Goal: Find specific page/section: Locate a particular part of the current website

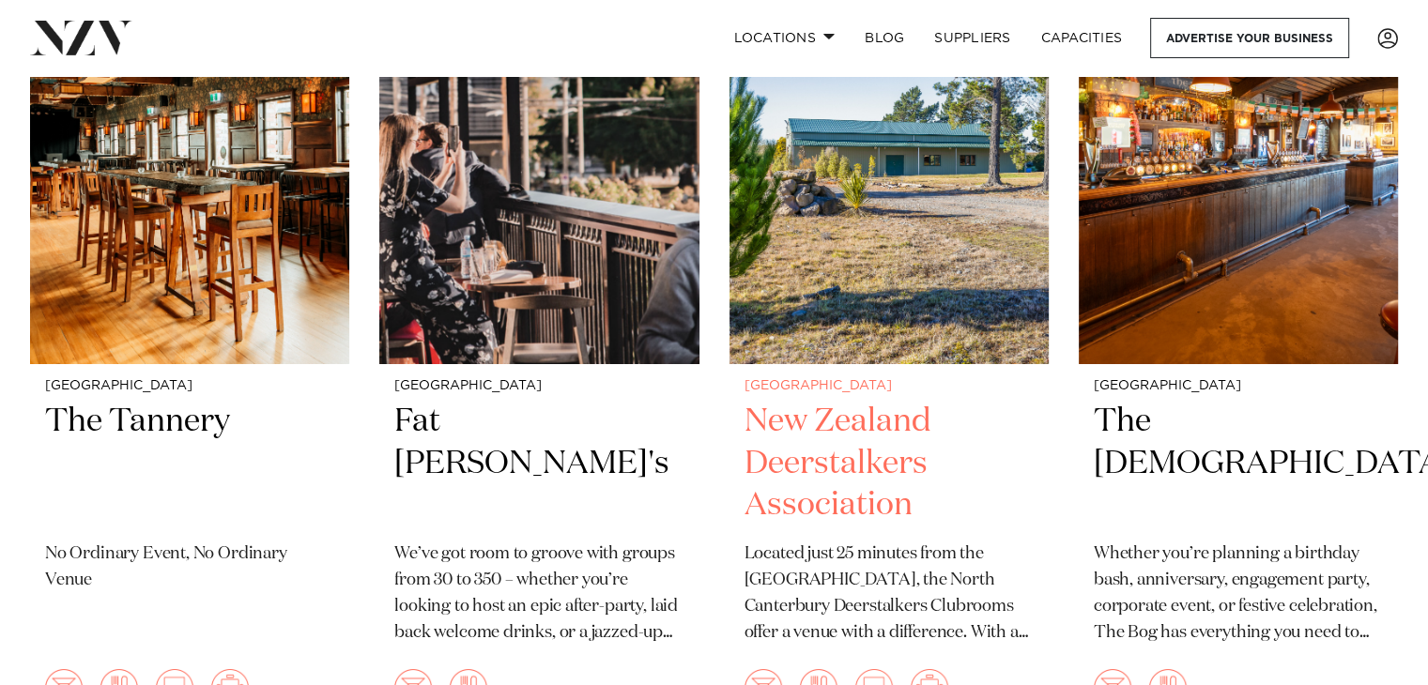
scroll to position [6751, 0]
click at [845, 199] on img at bounding box center [888, 149] width 319 height 428
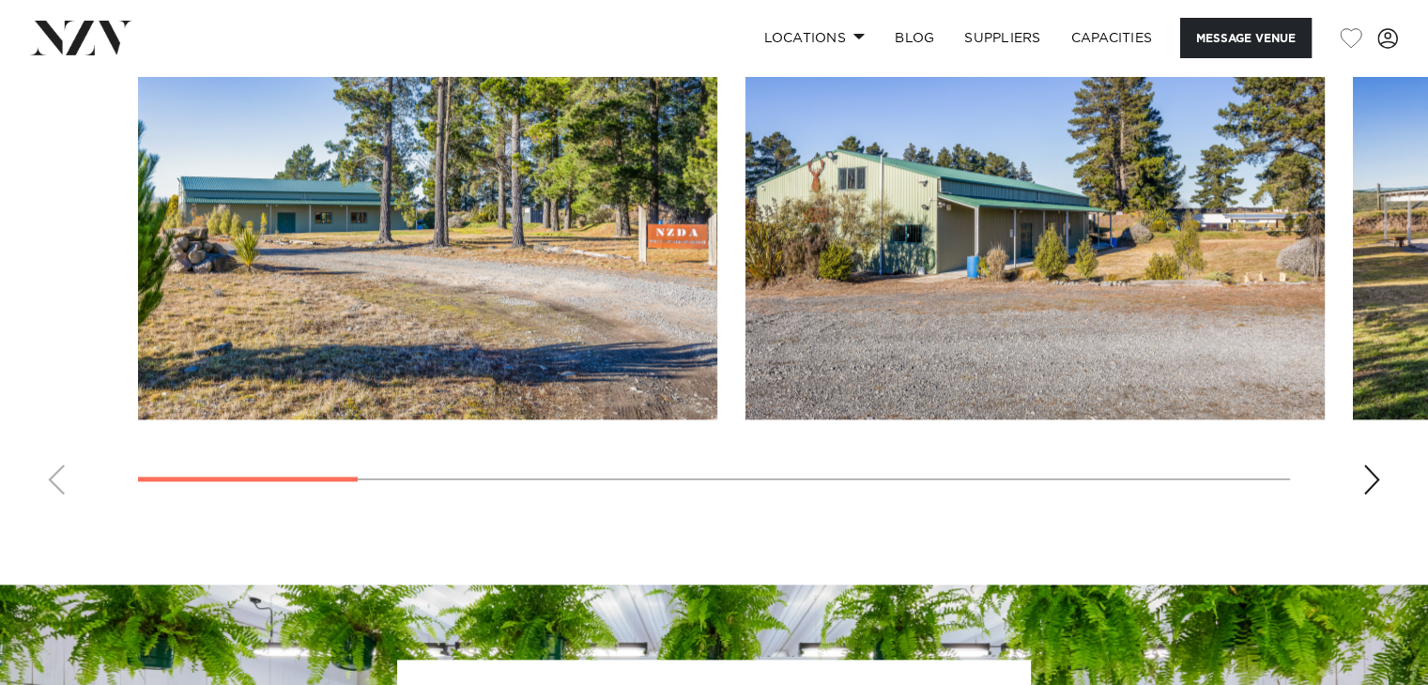
scroll to position [1825, 0]
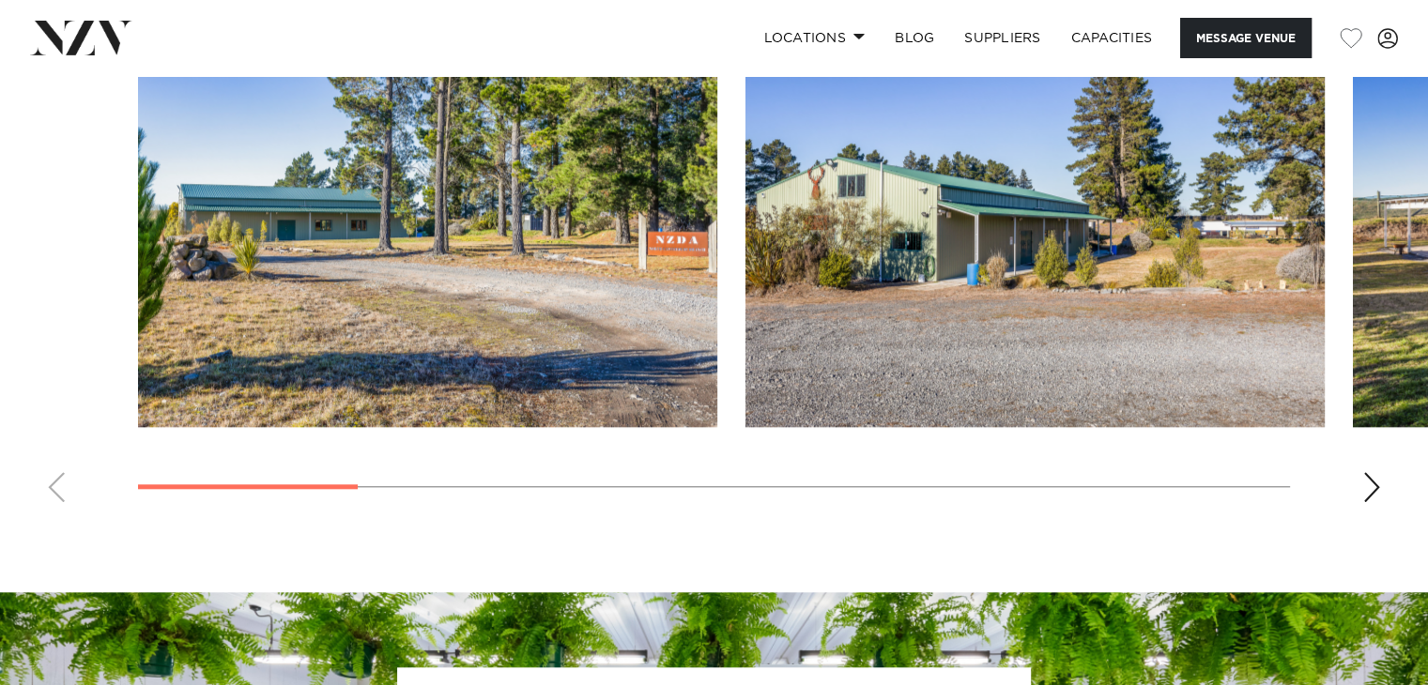
click at [1360, 478] on swiper-container at bounding box center [714, 259] width 1428 height 515
click at [1373, 480] on div "Next slide" at bounding box center [1371, 487] width 19 height 30
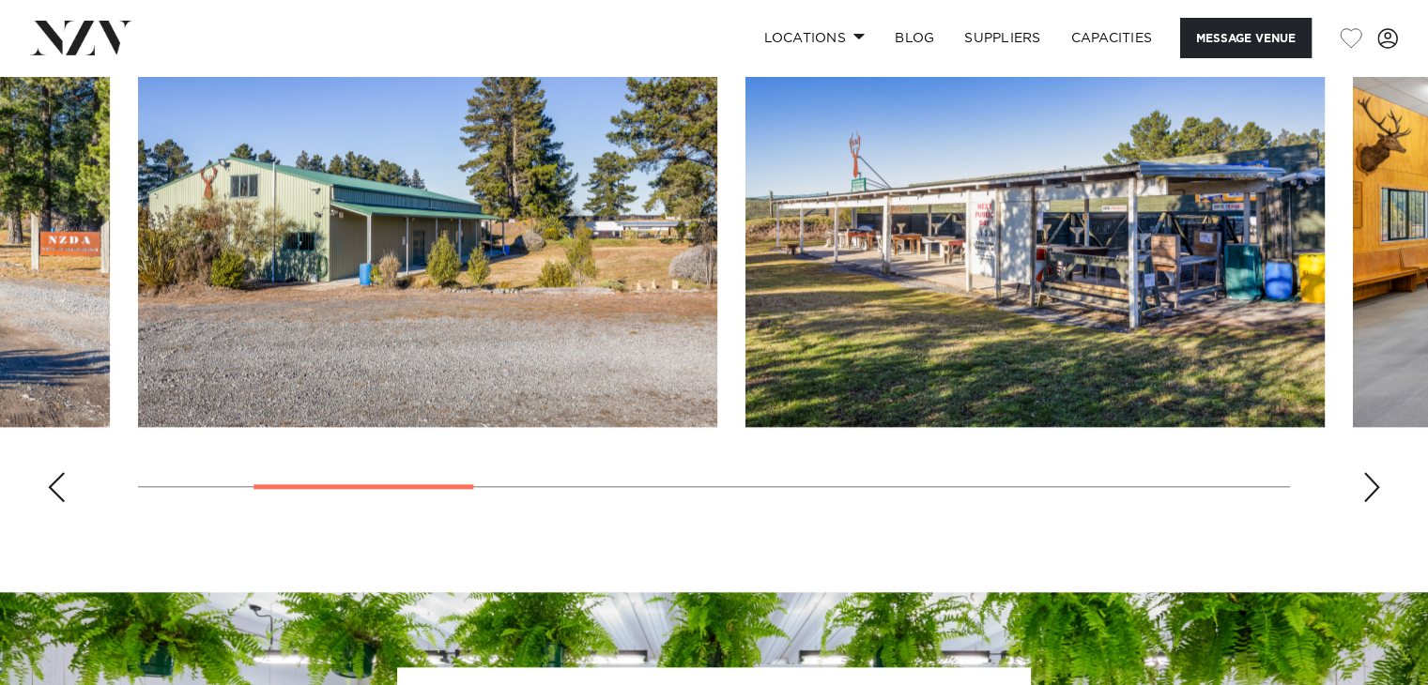
click at [1373, 480] on div "Next slide" at bounding box center [1371, 487] width 19 height 30
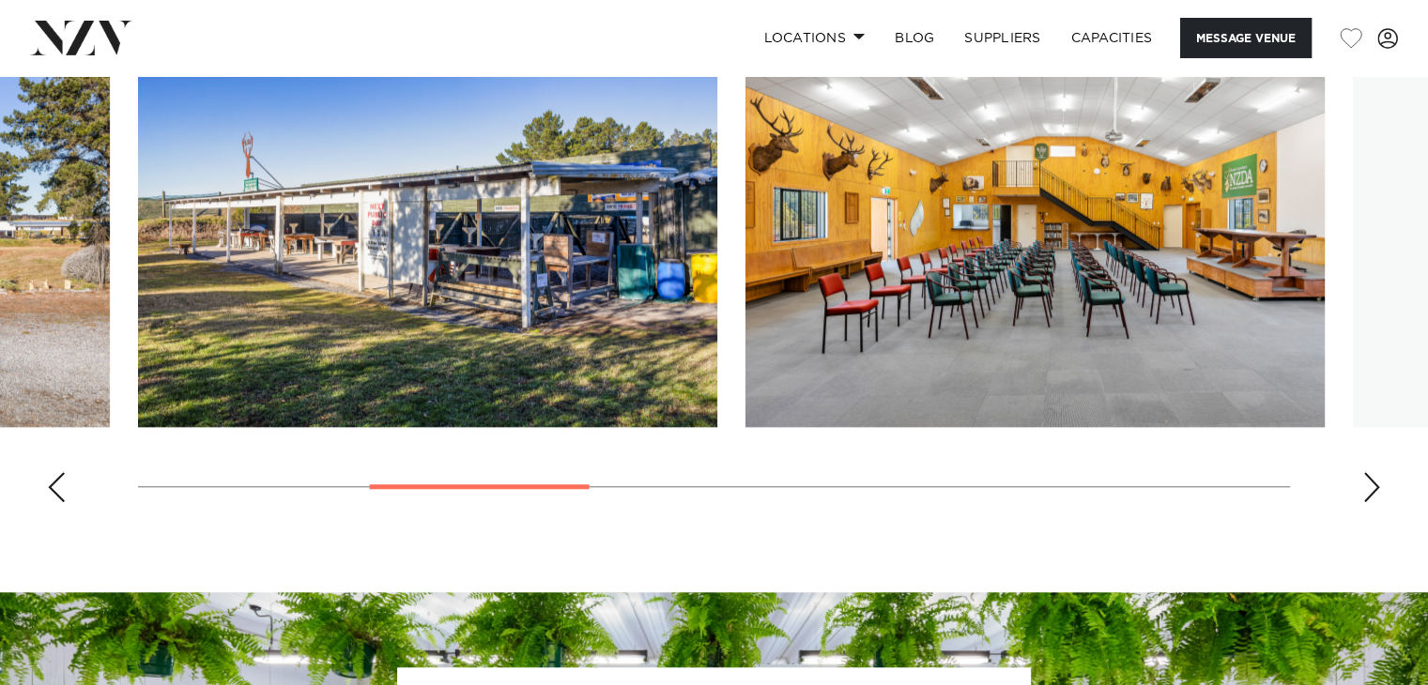
click at [1373, 480] on div "Next slide" at bounding box center [1371, 487] width 19 height 30
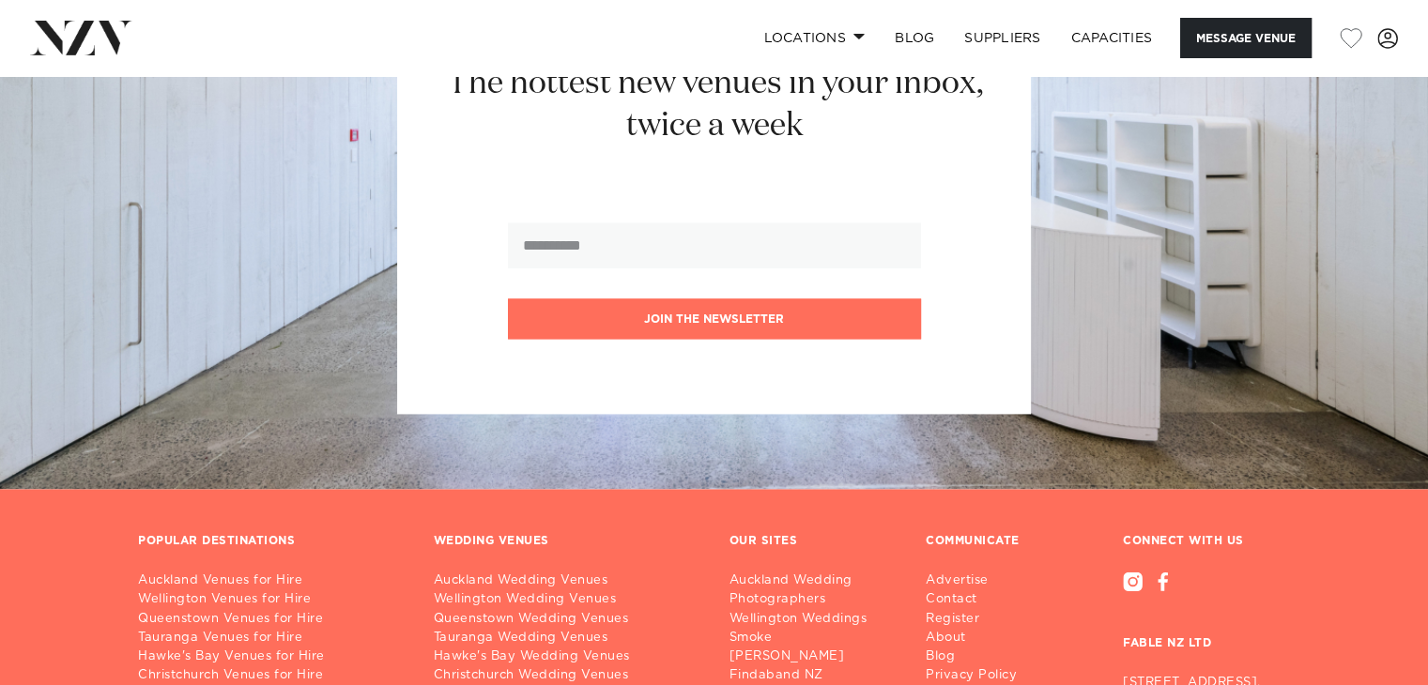
scroll to position [2501, 0]
